Goal: Register for event/course

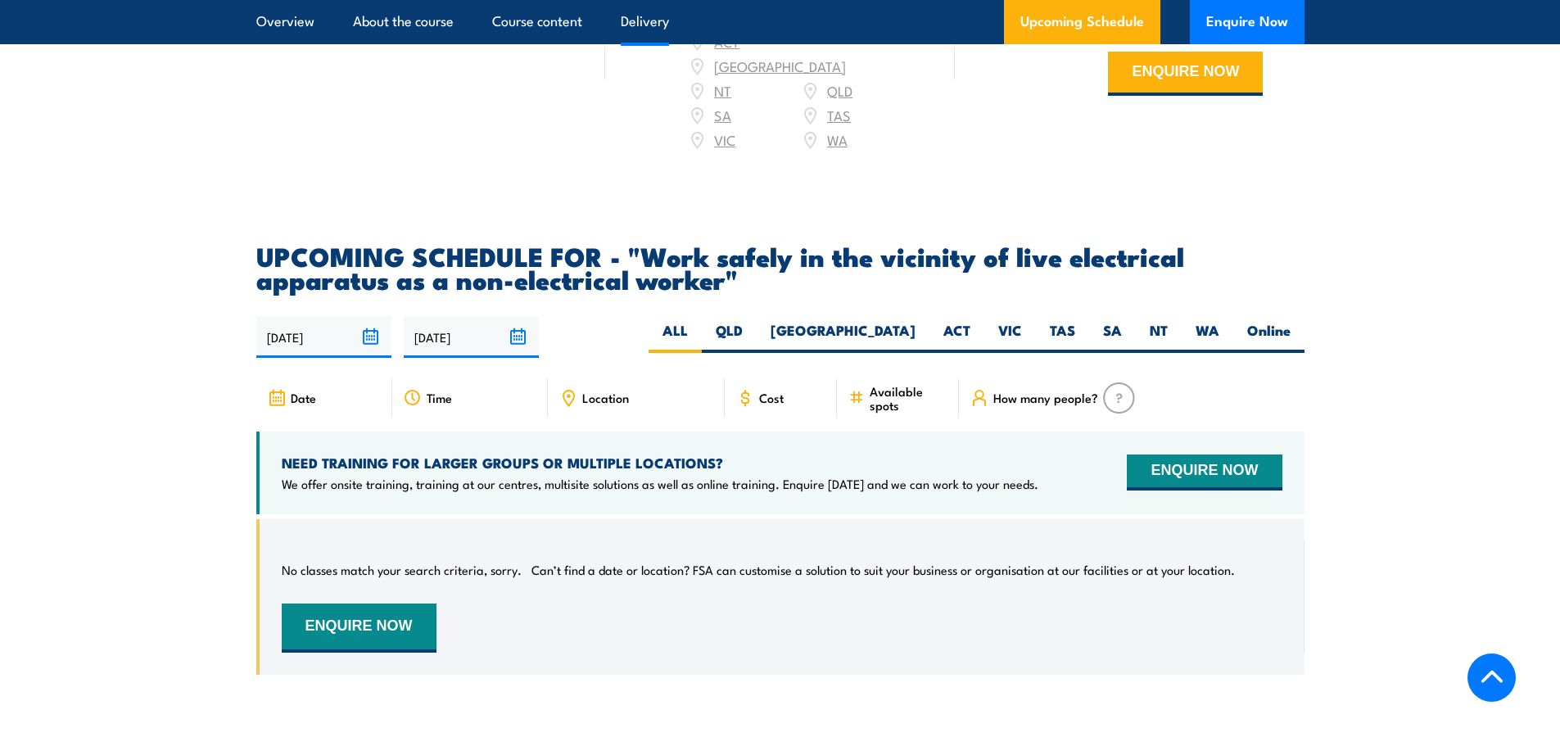
scroll to position [2456, 0]
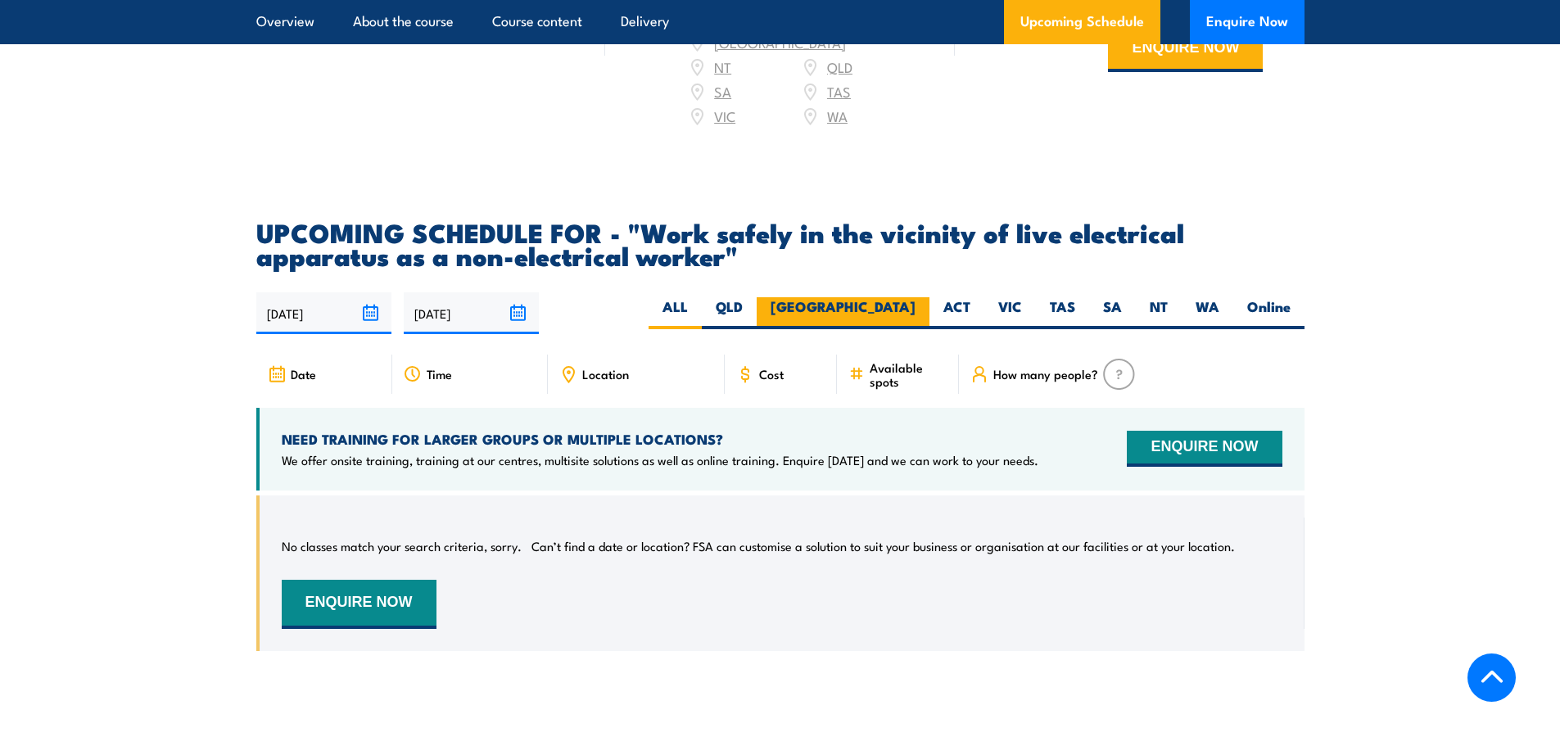
drag, startPoint x: 834, startPoint y: 306, endPoint x: 891, endPoint y: 294, distance: 58.6
click at [891, 297] on div "ALL QLD NSW ACT VIC TAS SA" at bounding box center [976, 313] width 656 height 32
click at [892, 297] on label "[GEOGRAPHIC_DATA]" at bounding box center [843, 313] width 173 height 32
click at [915, 297] on input "[GEOGRAPHIC_DATA]" at bounding box center [920, 302] width 11 height 11
radio input "true"
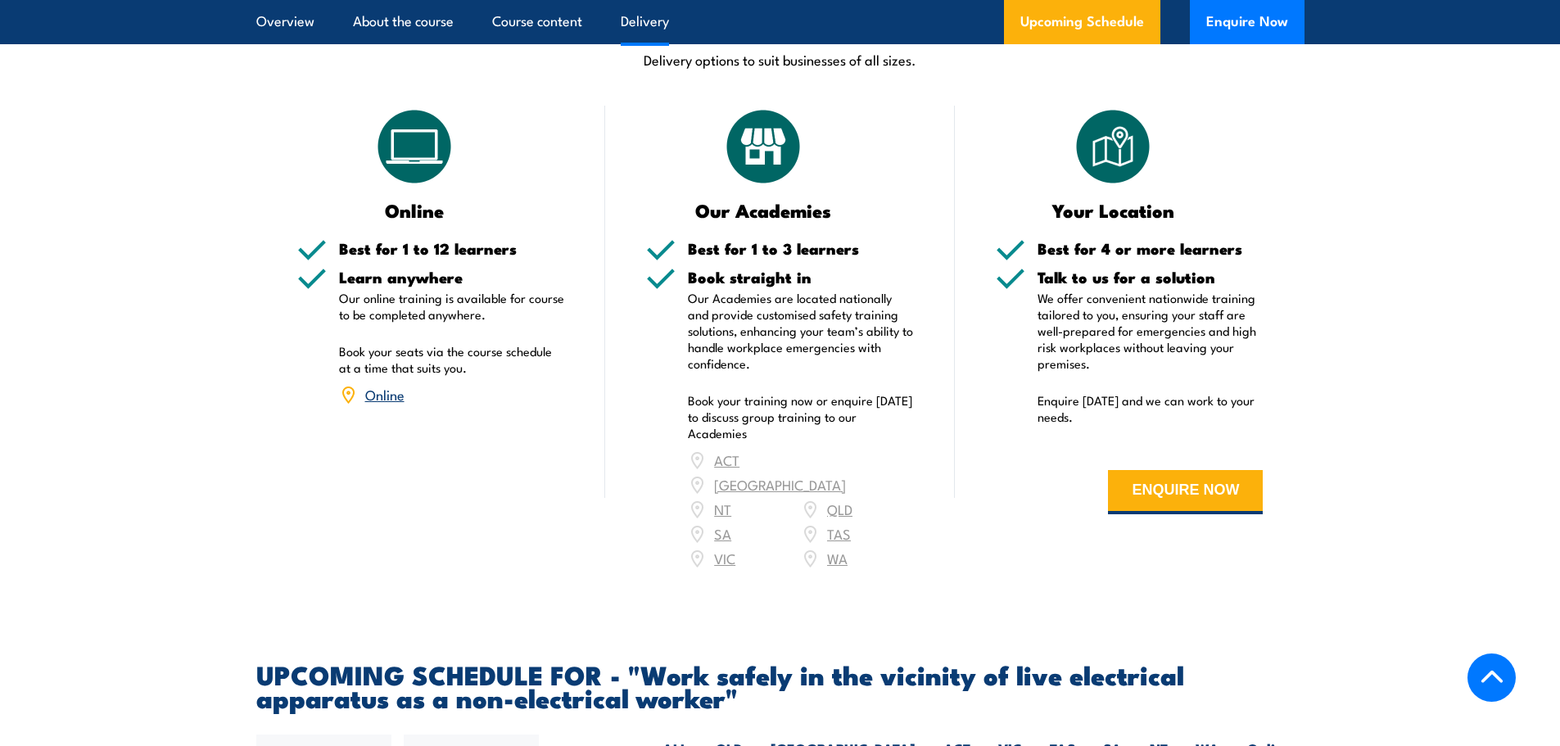
scroll to position [2016, 0]
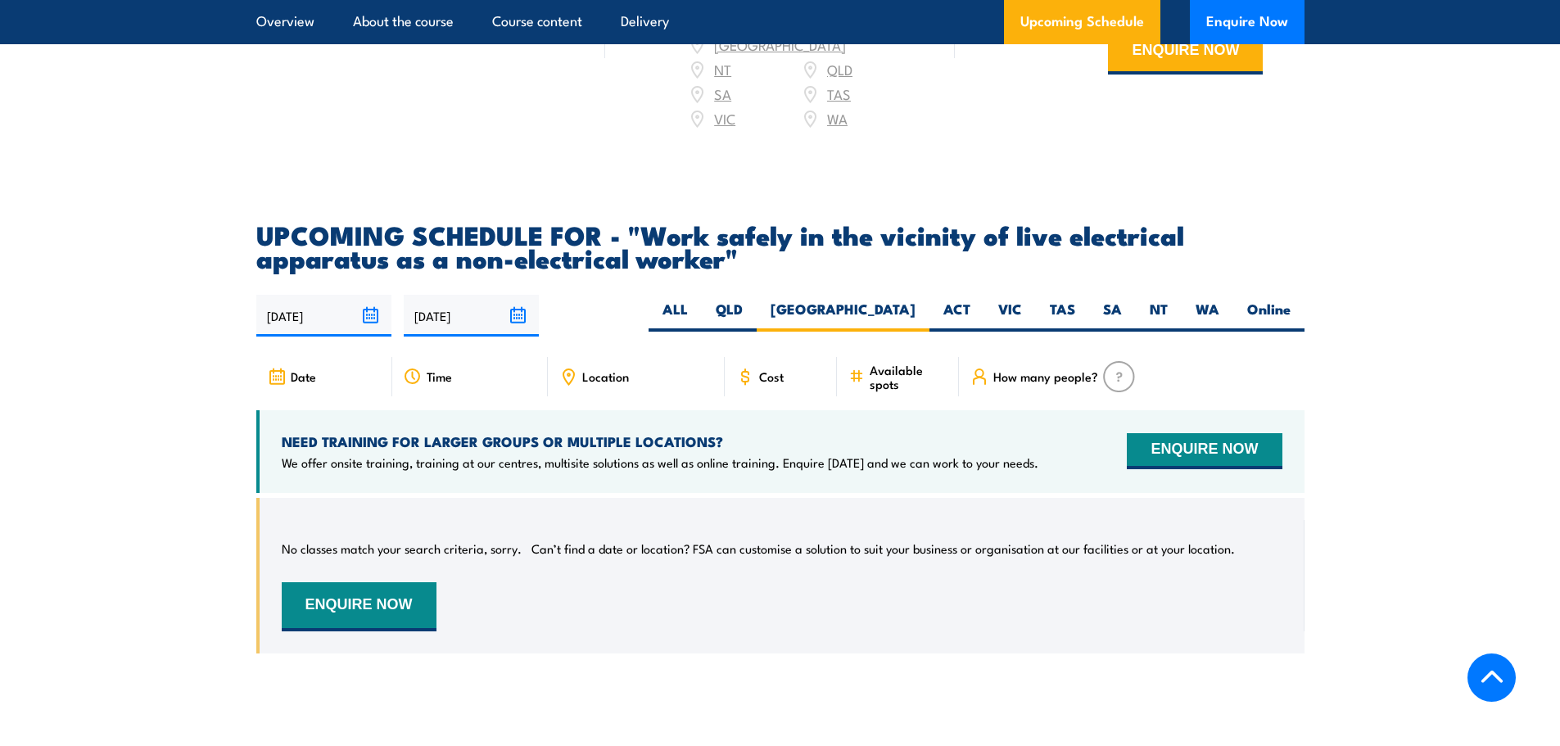
scroll to position [2456, 0]
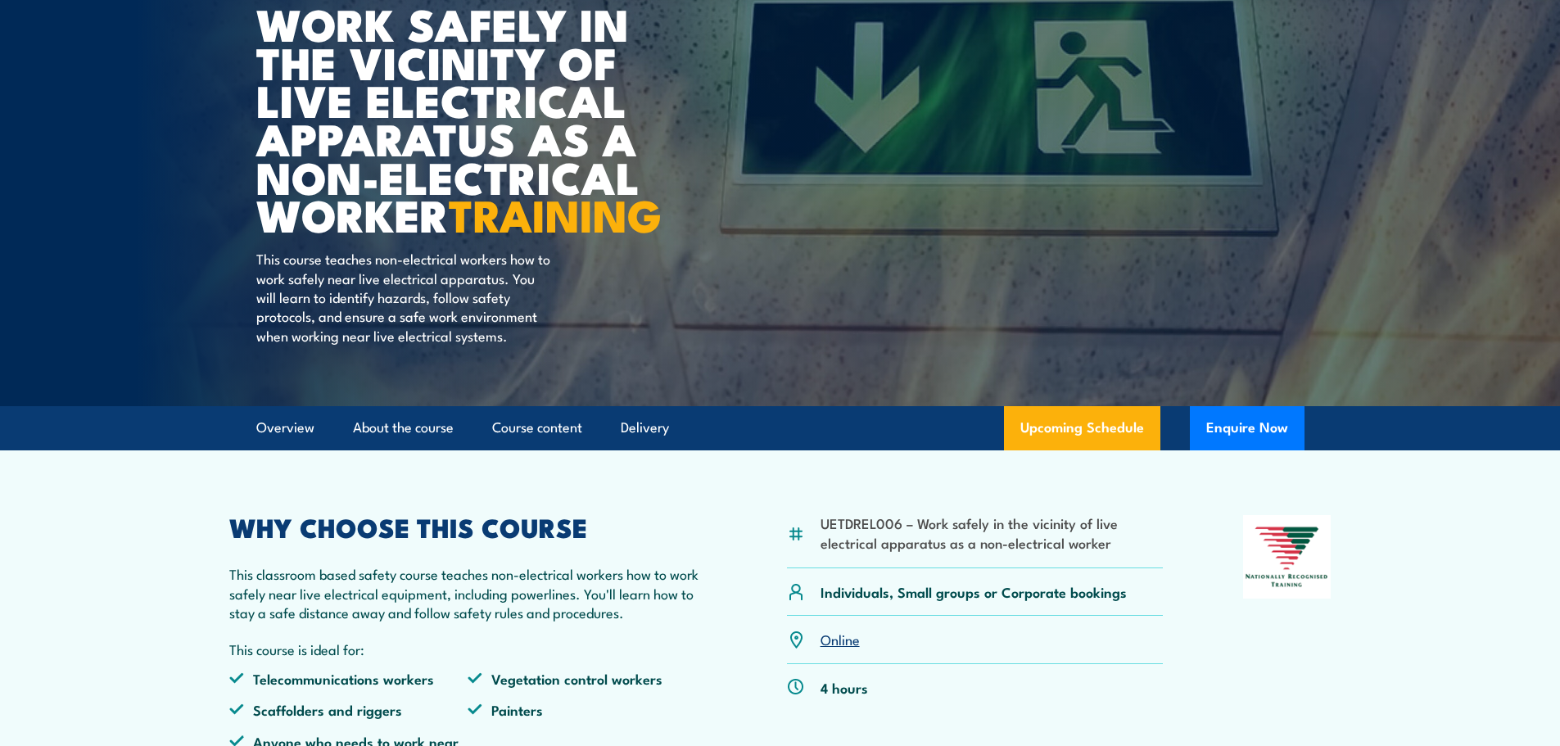
scroll to position [328, 0]
